Goal: Information Seeking & Learning: Understand process/instructions

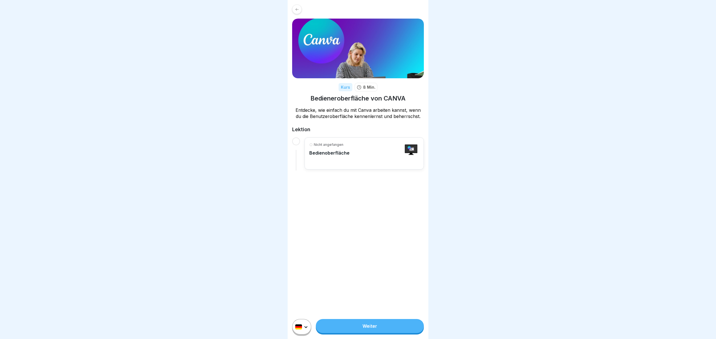
click at [362, 155] on div "Nicht angefangen Bedienoberfläche" at bounding box center [364, 153] width 110 height 23
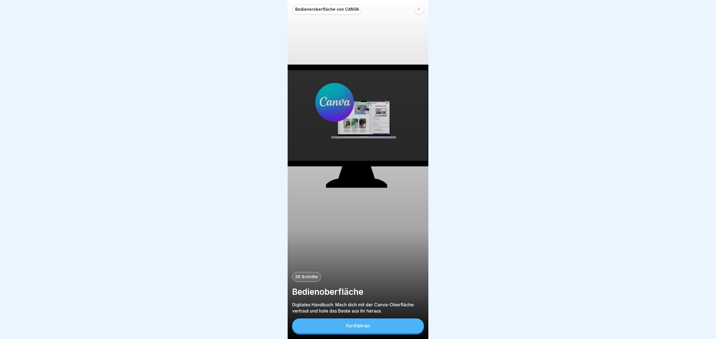
click at [406, 326] on button "Fortfahren" at bounding box center [358, 325] width 132 height 15
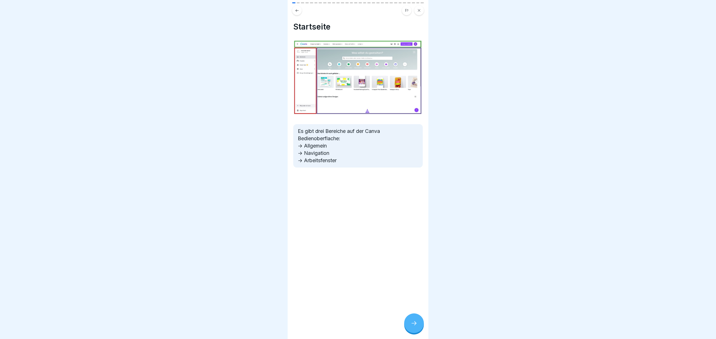
click at [418, 326] on div at bounding box center [414, 323] width 20 height 20
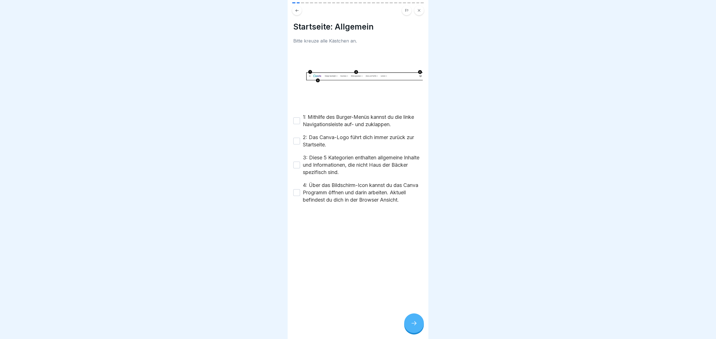
click at [299, 122] on button "1: Mithilfe des Burger-Menüs kannst du die linke Navigationsleiste auf- und zuk…" at bounding box center [296, 120] width 7 height 7
click at [298, 142] on button "2: Das Canva-Logo führt dich immer zurück zur Startseite." at bounding box center [296, 141] width 7 height 7
click at [296, 166] on button "3: Diese 5 Kategorien enthalten allgemeine Inhalte und Informationen, die nicht…" at bounding box center [296, 165] width 7 height 7
click at [297, 167] on button "3: Diese 5 Kategorien enthalten allgemeine Inhalte und Informationen, die nicht…" at bounding box center [296, 165] width 7 height 7
click at [298, 143] on button "2: Das Canva-Logo führt dich immer zurück zur Startseite." at bounding box center [296, 141] width 7 height 7
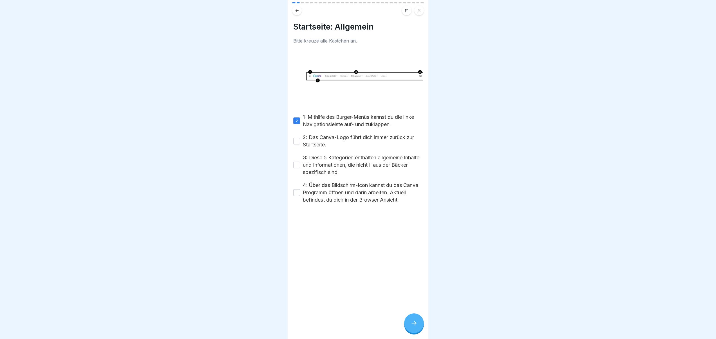
click at [297, 123] on button "1: Mithilfe des Burger-Menüs kannst du die linke Navigationsleiste auf- und zuk…" at bounding box center [296, 120] width 7 height 7
